Goal: Check status: Verify the current state of an ongoing process or item

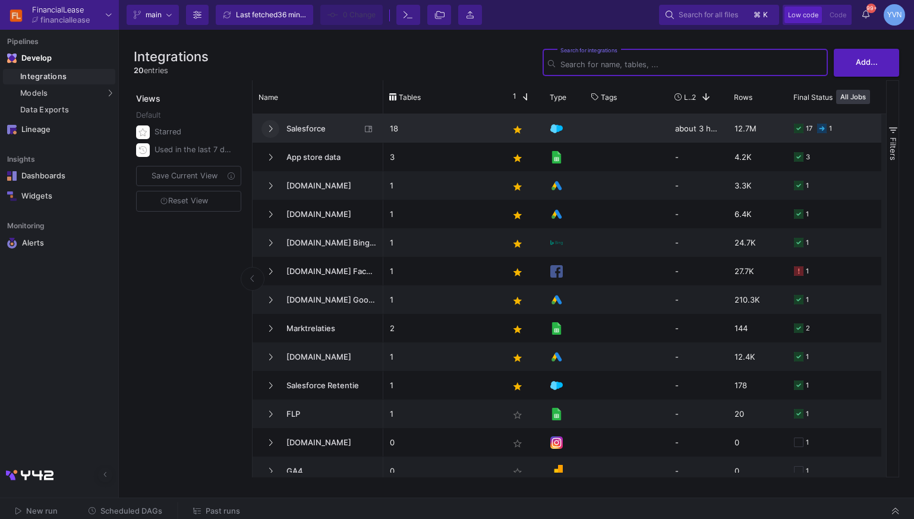
click at [271, 136] on button at bounding box center [270, 129] width 18 height 18
click at [273, 128] on button at bounding box center [270, 129] width 18 height 18
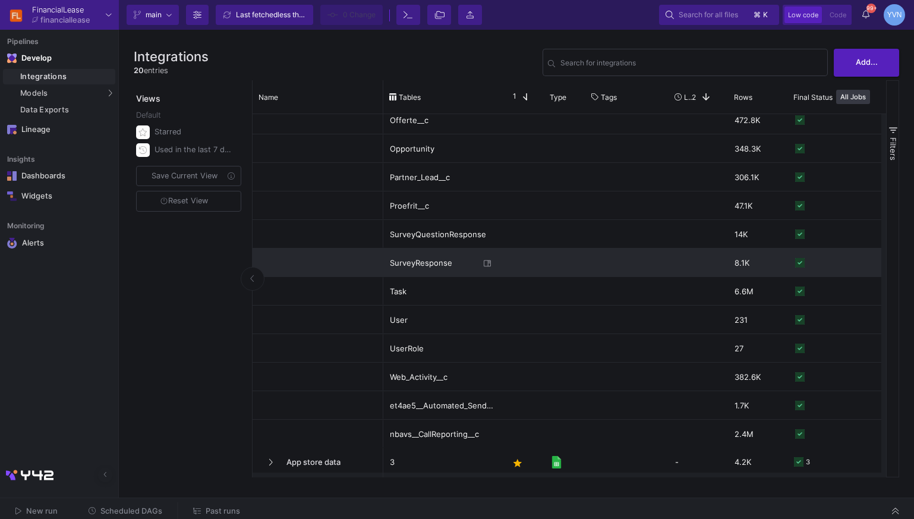
scroll to position [198, 0]
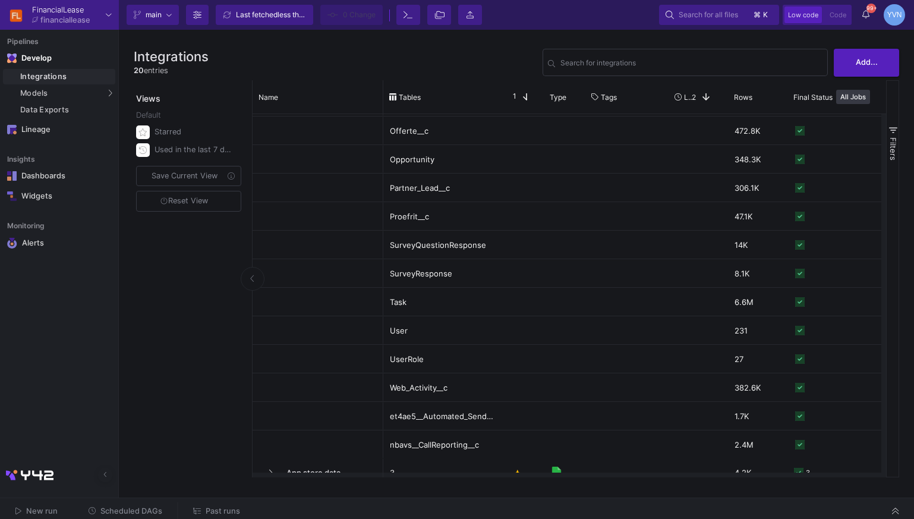
click at [206, 507] on span "Past runs" at bounding box center [223, 510] width 34 height 9
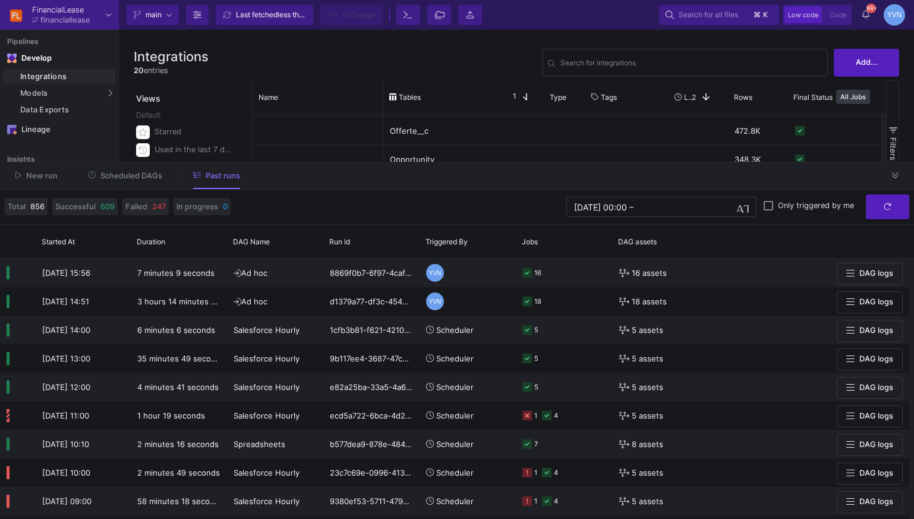
click at [144, 176] on span "Scheduled DAGs" at bounding box center [131, 175] width 62 height 9
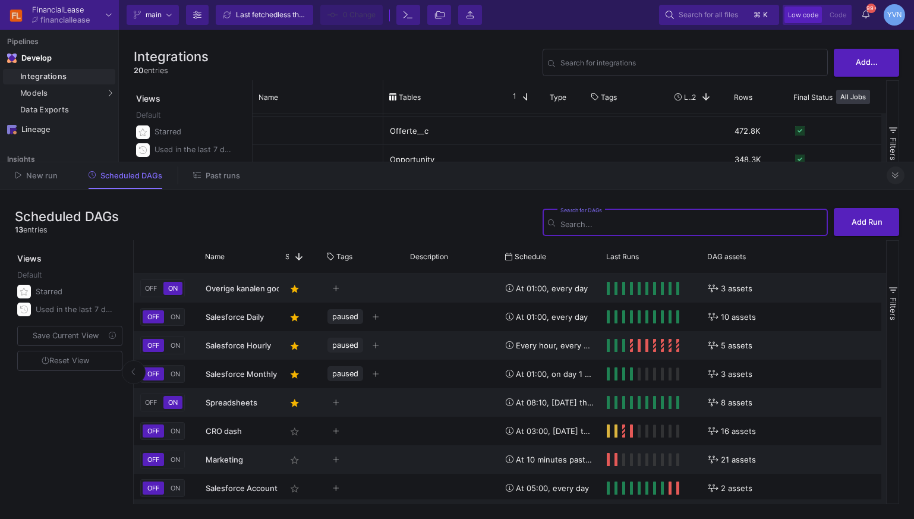
click at [892, 177] on icon at bounding box center [895, 176] width 7 height 8
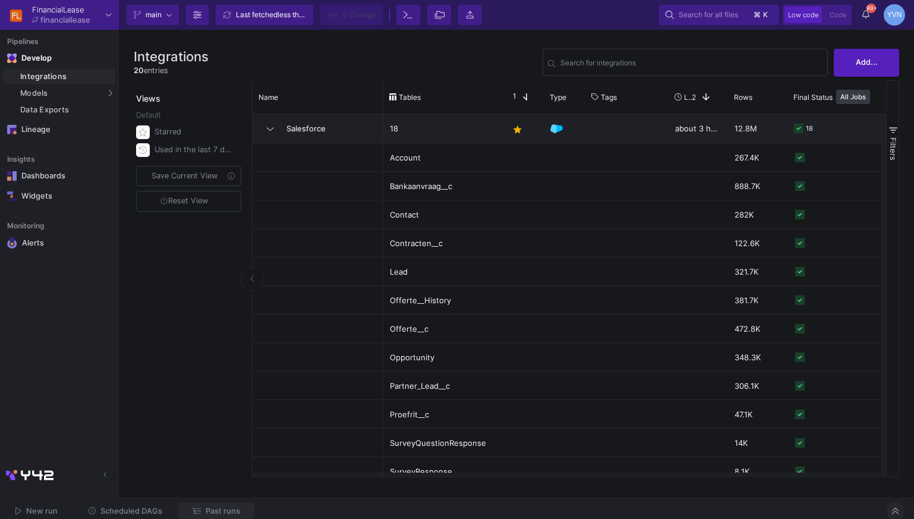
click at [203, 507] on span "Past runs" at bounding box center [216, 510] width 47 height 9
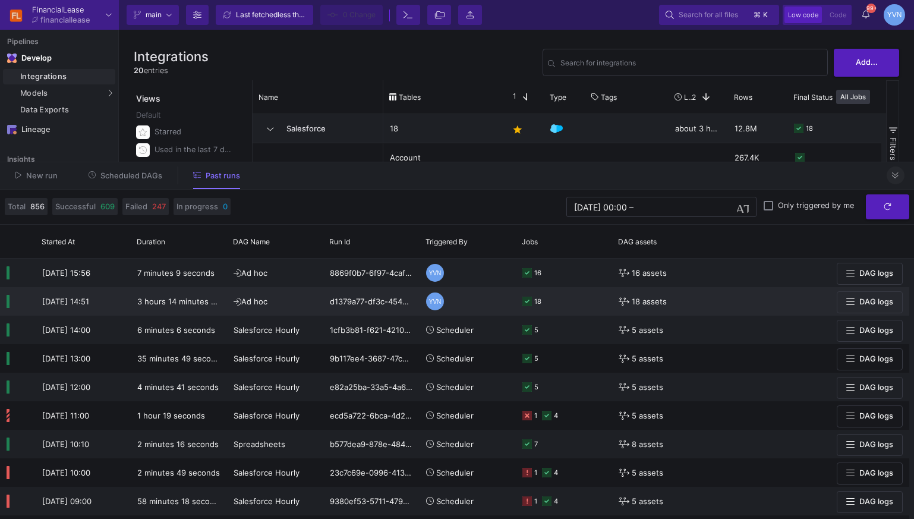
click at [863, 303] on span "DAG logs" at bounding box center [876, 301] width 34 height 9
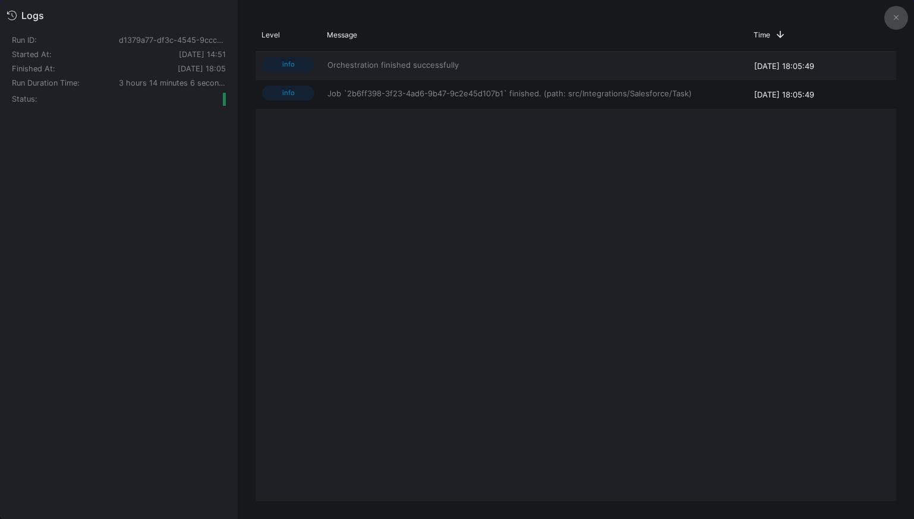
click at [903, 15] on button at bounding box center [896, 18] width 24 height 24
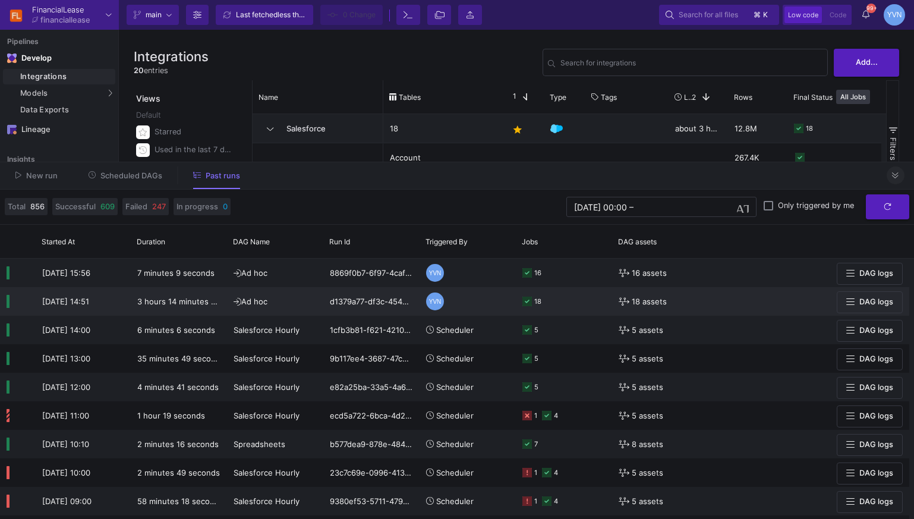
click at [522, 302] on div "18" at bounding box center [564, 301] width 96 height 29
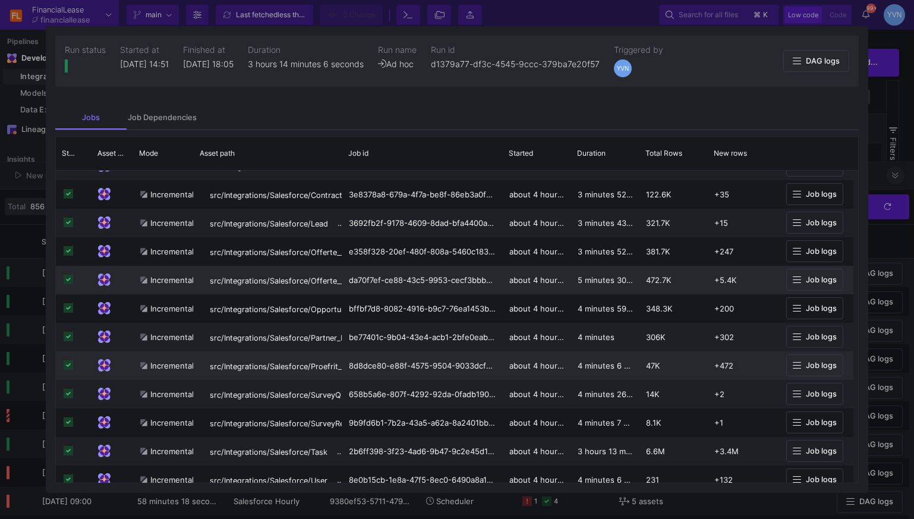
scroll to position [113, 0]
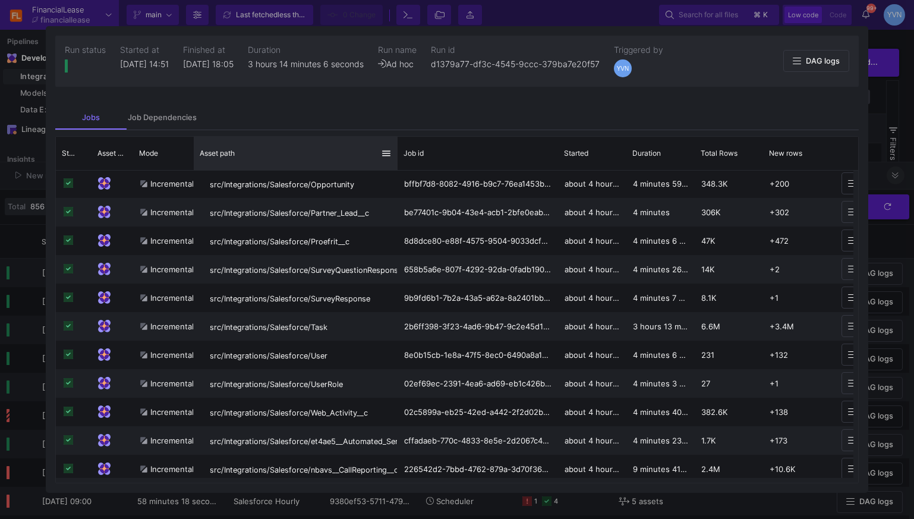
drag, startPoint x: 340, startPoint y: 163, endPoint x: 396, endPoint y: 168, distance: 55.4
click at [396, 168] on div at bounding box center [397, 153] width 5 height 33
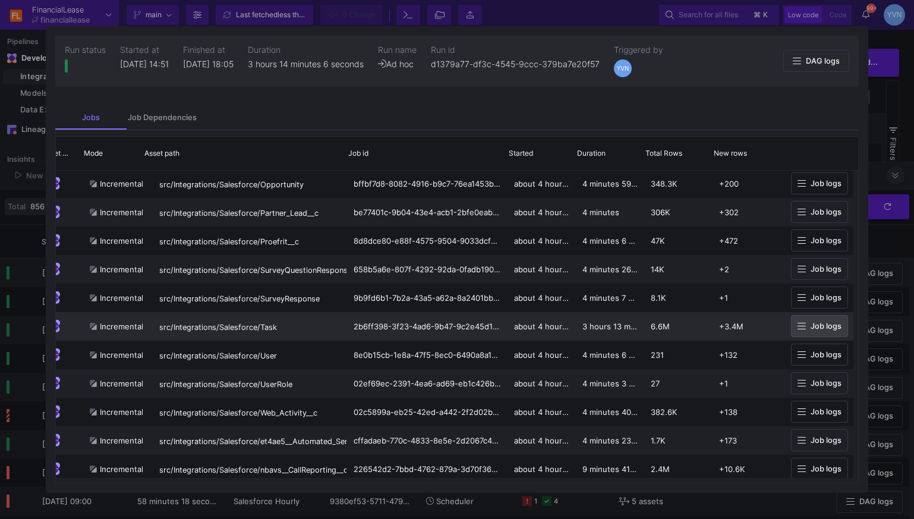
click at [797, 323] on icon at bounding box center [801, 326] width 8 height 7
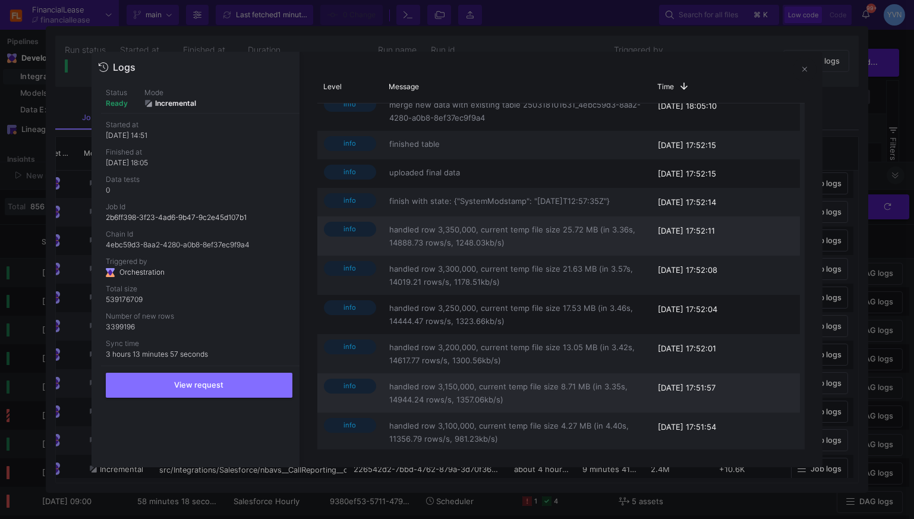
scroll to position [147, 0]
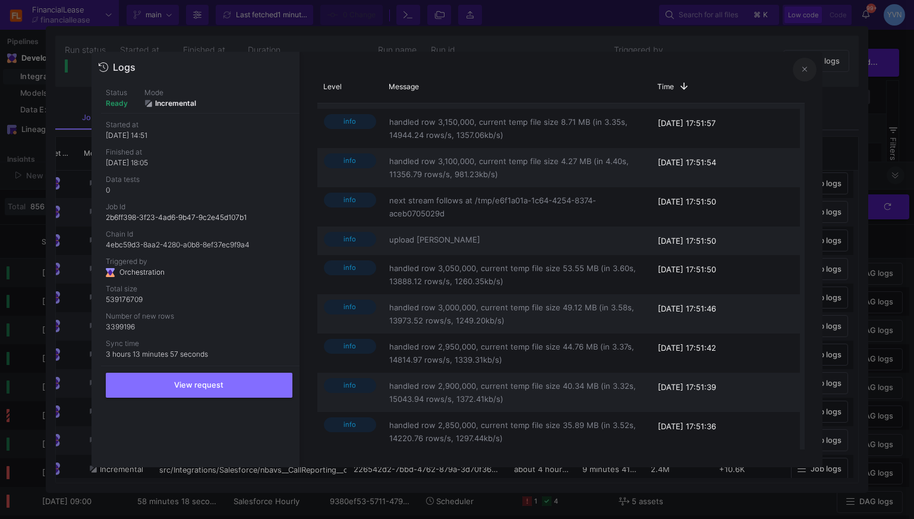
click at [806, 71] on icon at bounding box center [804, 69] width 5 height 8
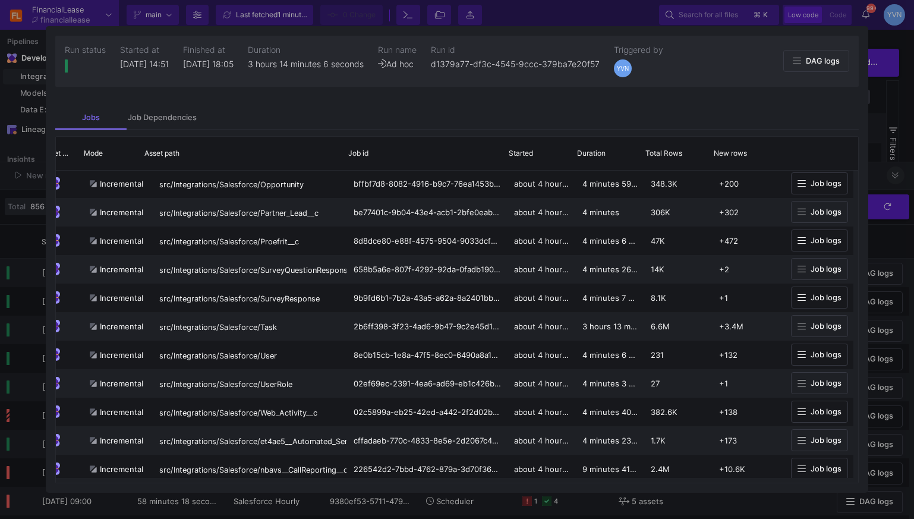
click at [901, 113] on div at bounding box center [457, 259] width 914 height 519
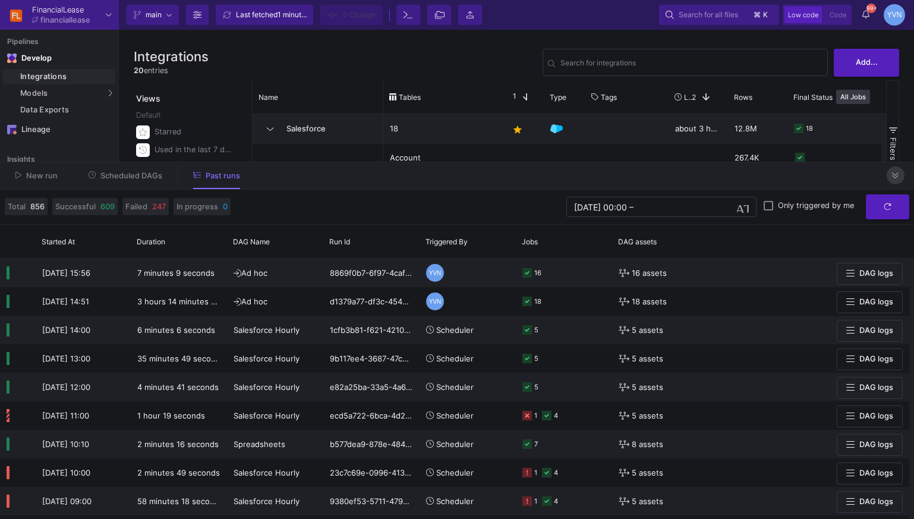
click at [898, 179] on fa-icon at bounding box center [895, 175] width 7 height 9
